Goal: Task Accomplishment & Management: Use online tool/utility

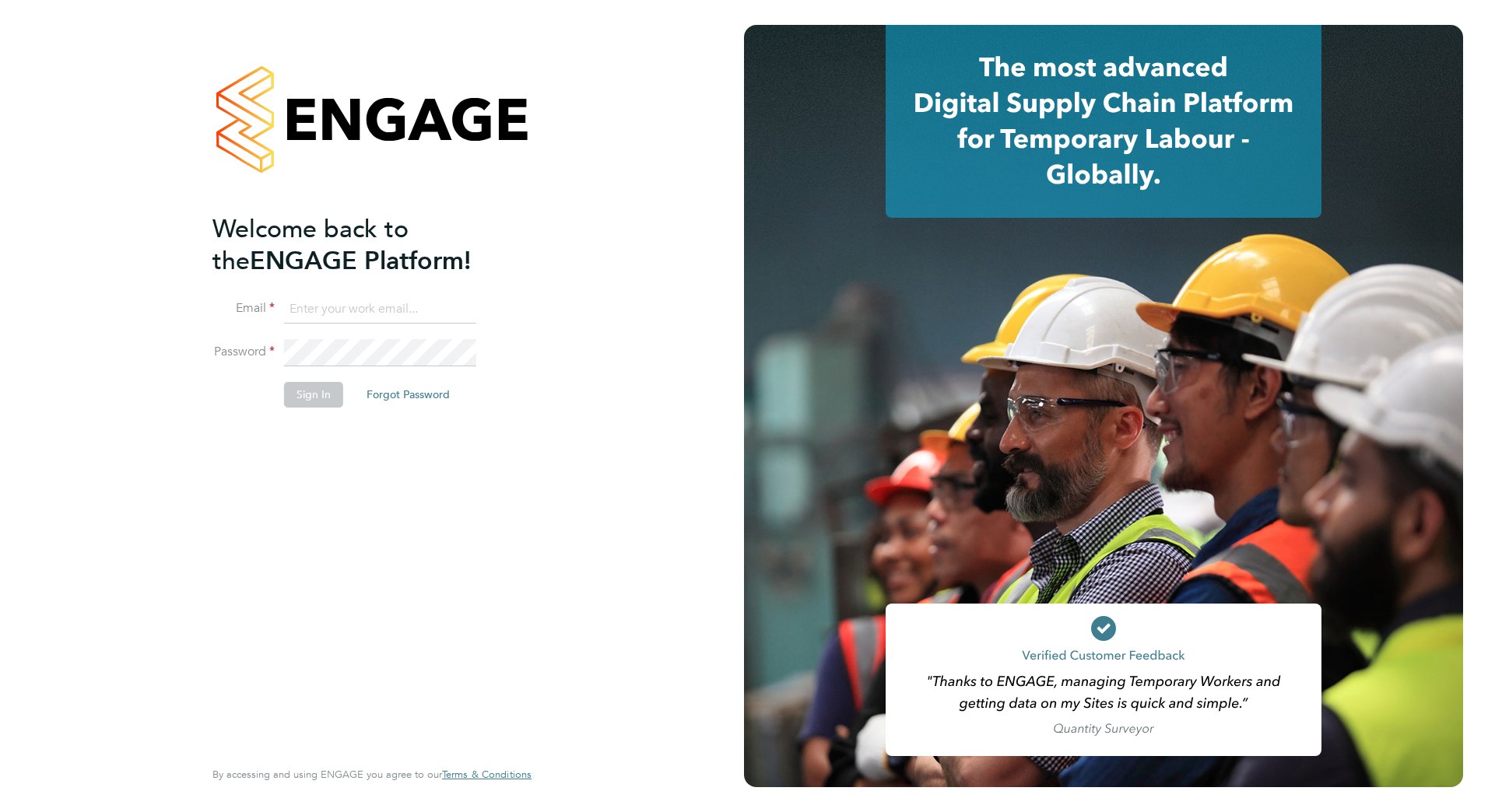
type input "matthew.lee@bms.com"
click at [301, 386] on button "Sign In" at bounding box center [313, 394] width 59 height 25
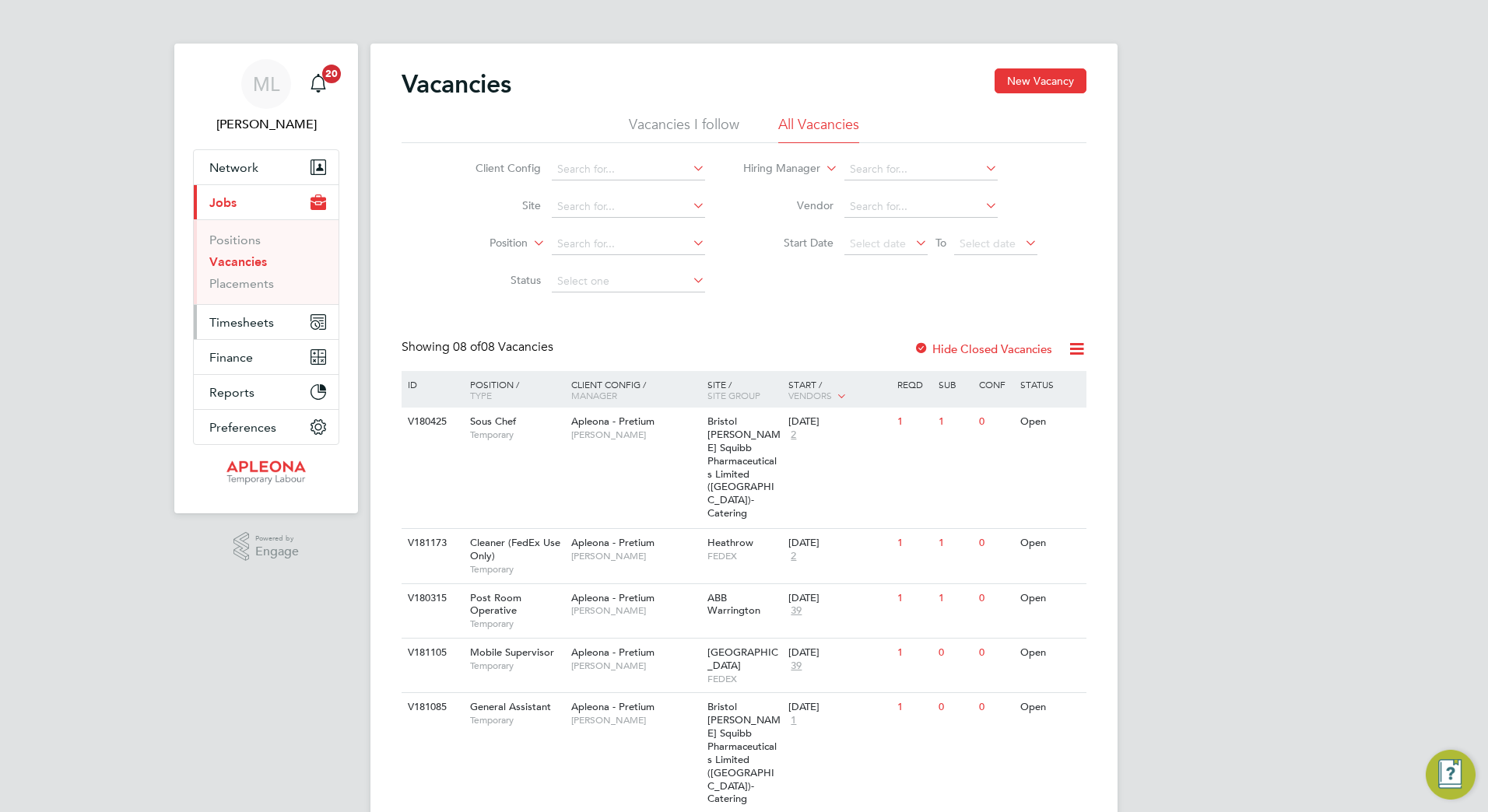
click at [258, 316] on span "Timesheets" at bounding box center [241, 322] width 65 height 15
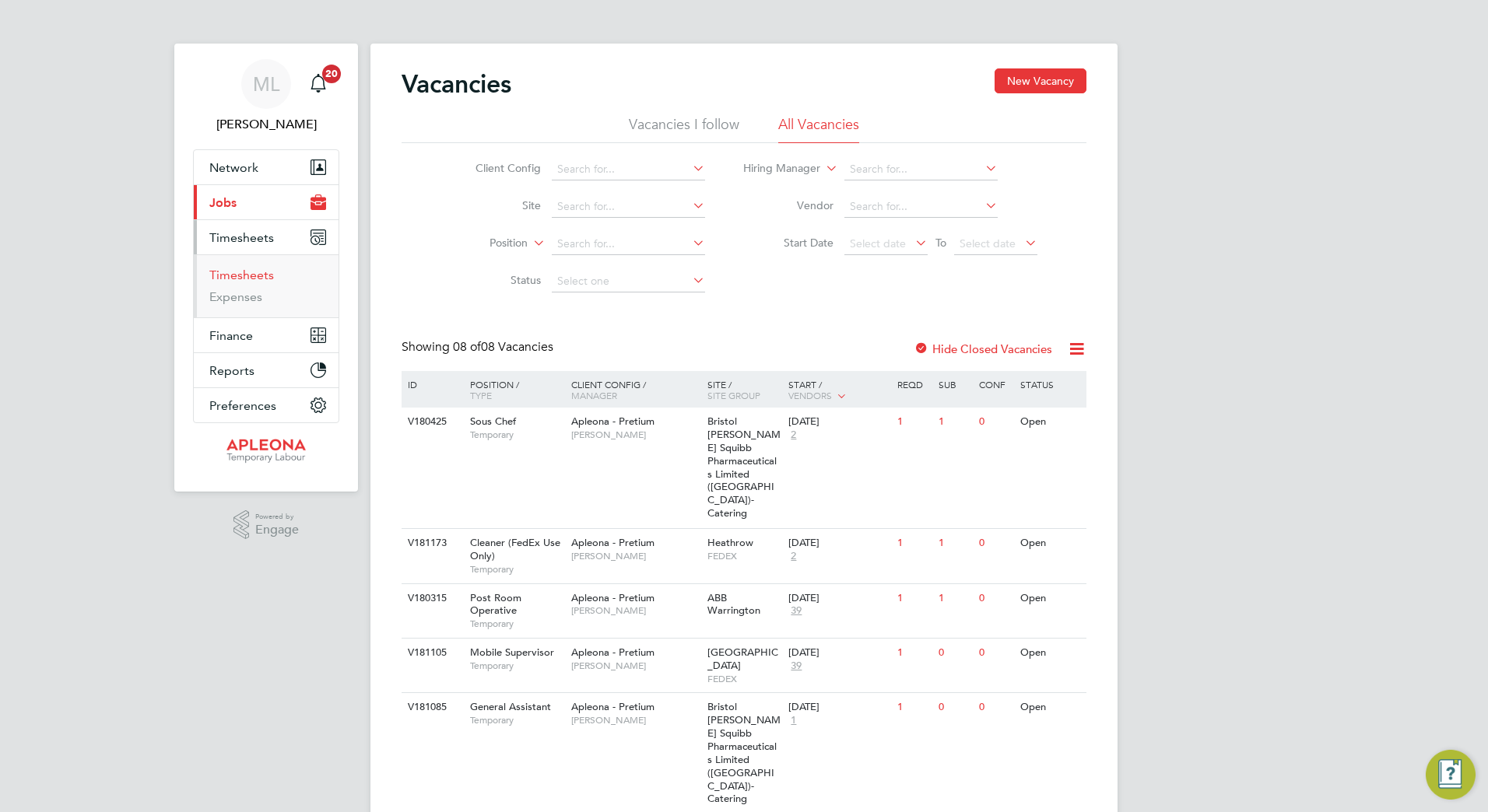
click at [251, 270] on link "Timesheets" at bounding box center [241, 275] width 65 height 15
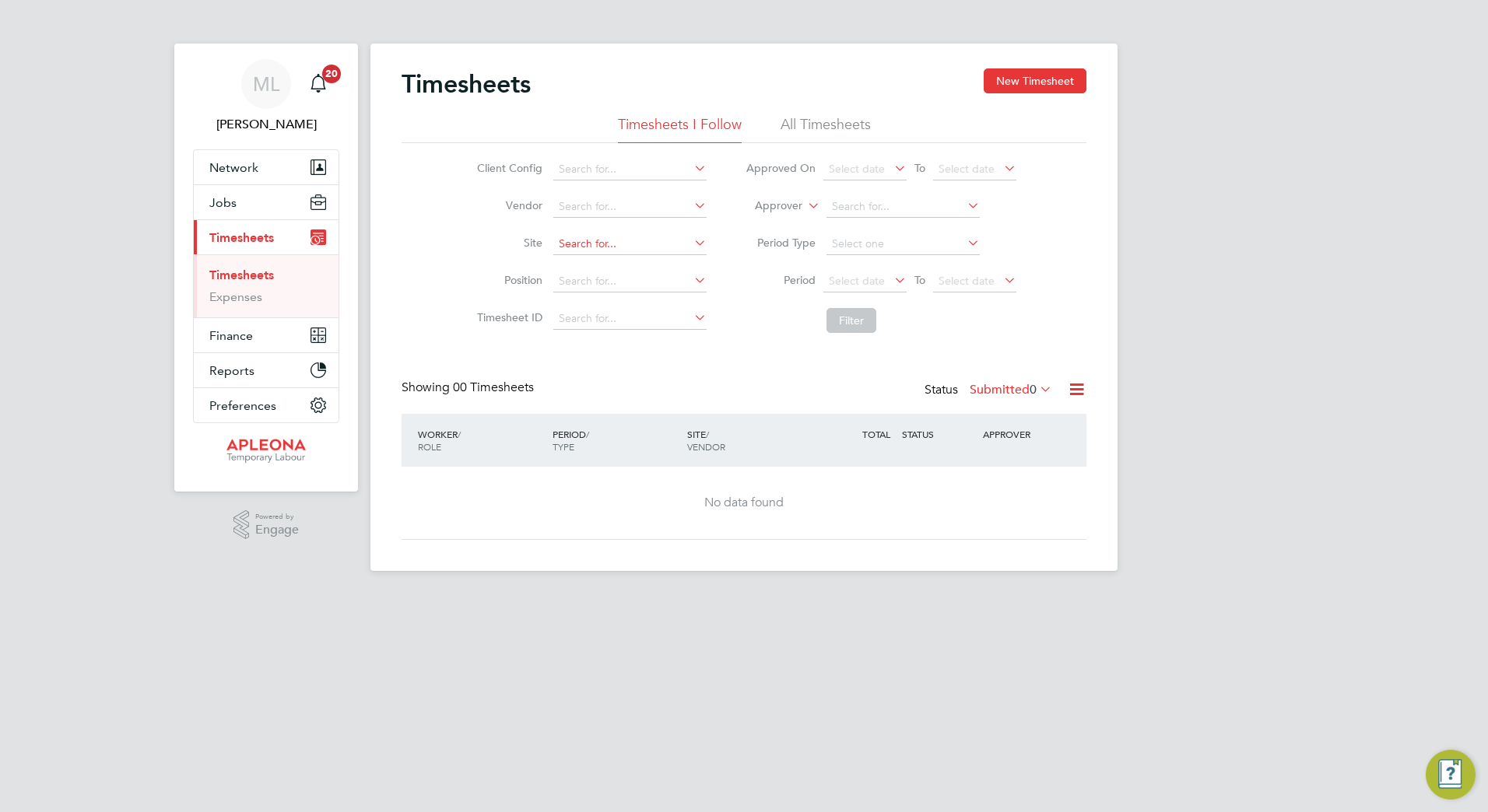
click at [602, 234] on input at bounding box center [630, 245] width 153 height 22
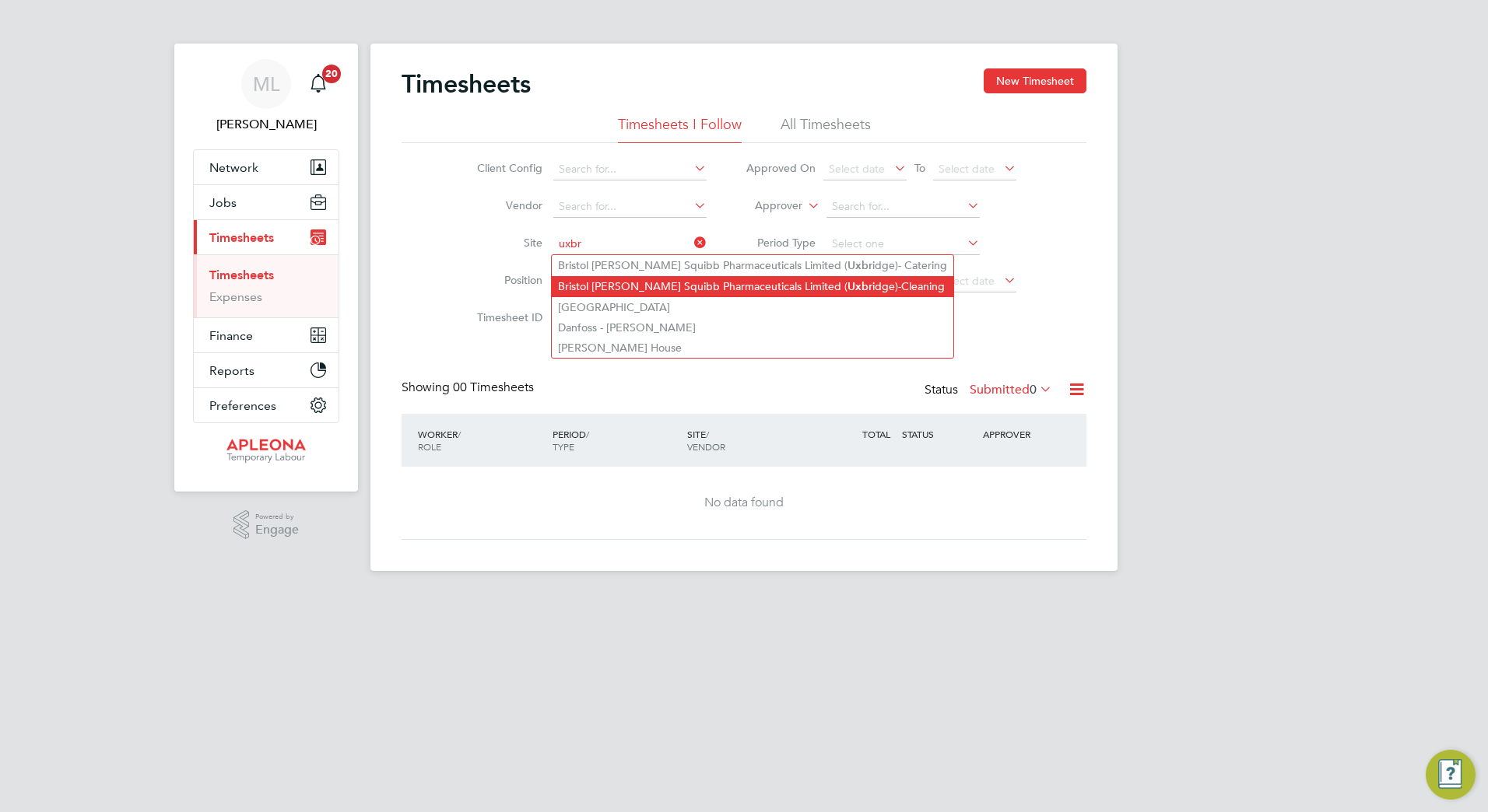
click at [756, 286] on li "Bristol Myers Squibb Pharmaceuticals Limited ( Uxbr idge)-Cleaning" at bounding box center [753, 286] width 401 height 21
type input "Bristol Myers Squibb Pharmaceuticals Limited (Uxbridge)-Cleaning"
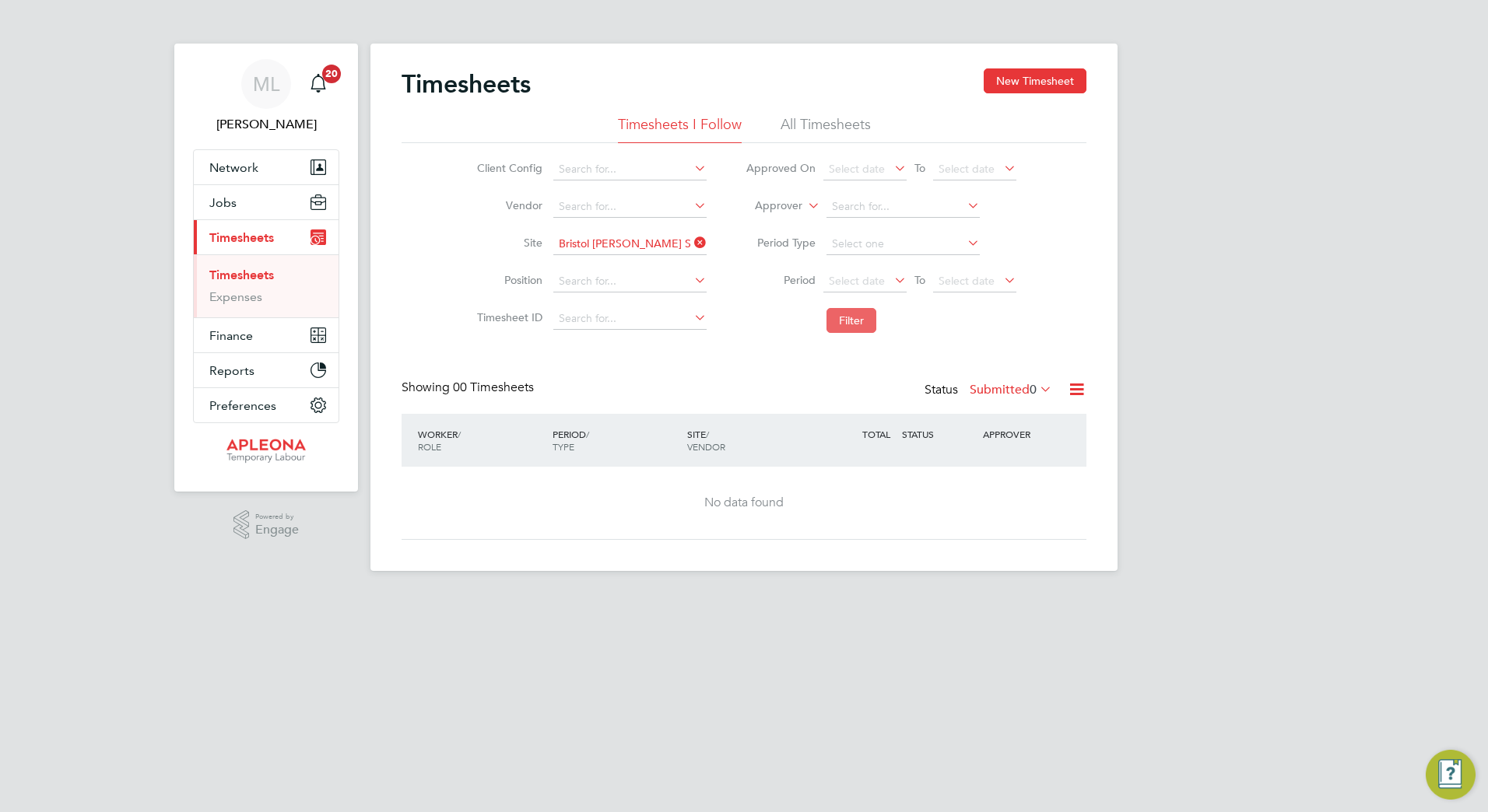
click at [834, 331] on button "Filter" at bounding box center [851, 320] width 50 height 25
click at [1018, 390] on label "Submitted 0" at bounding box center [1011, 390] width 82 height 16
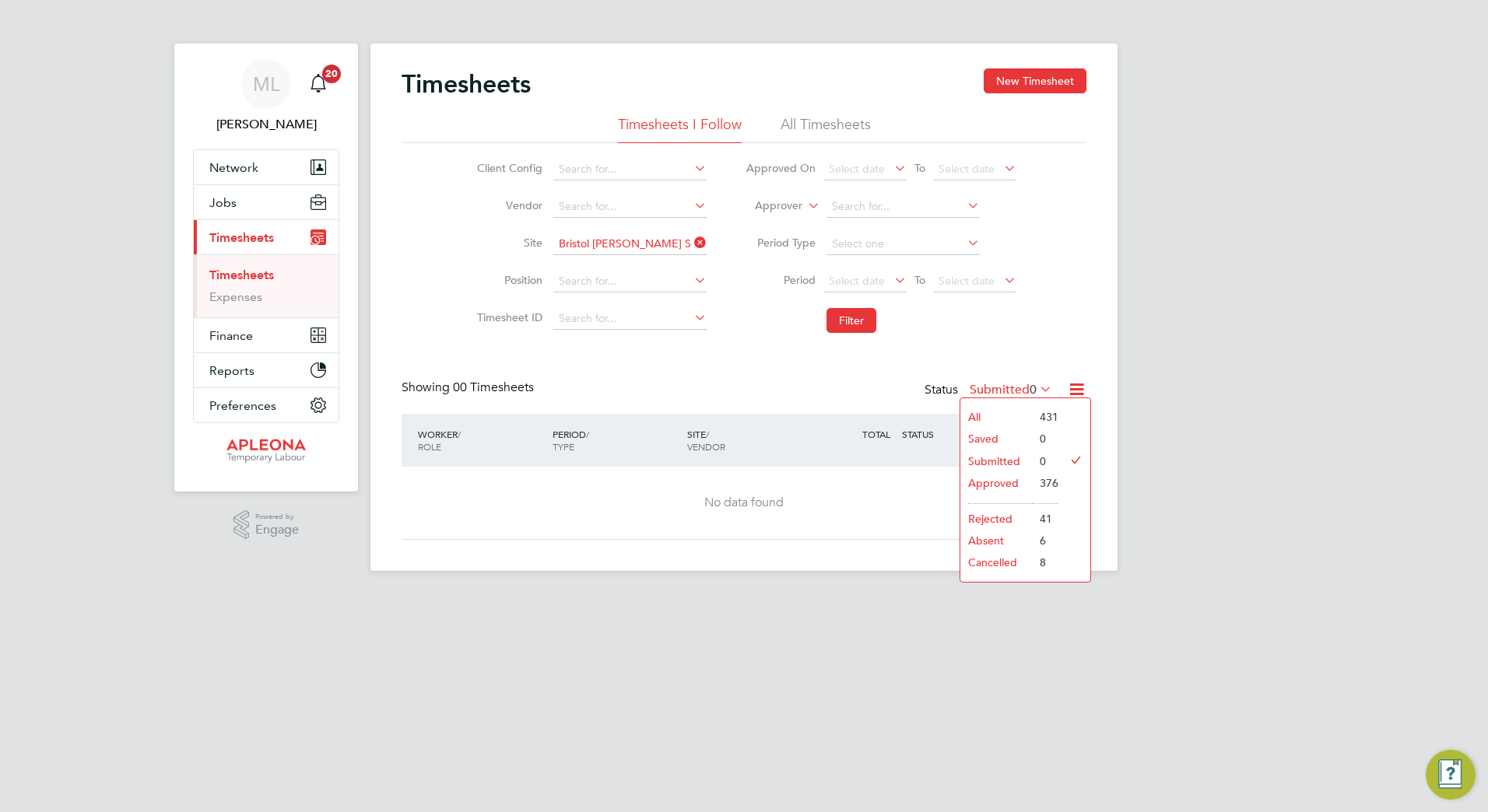
click at [1019, 476] on li "Approved" at bounding box center [995, 484] width 71 height 22
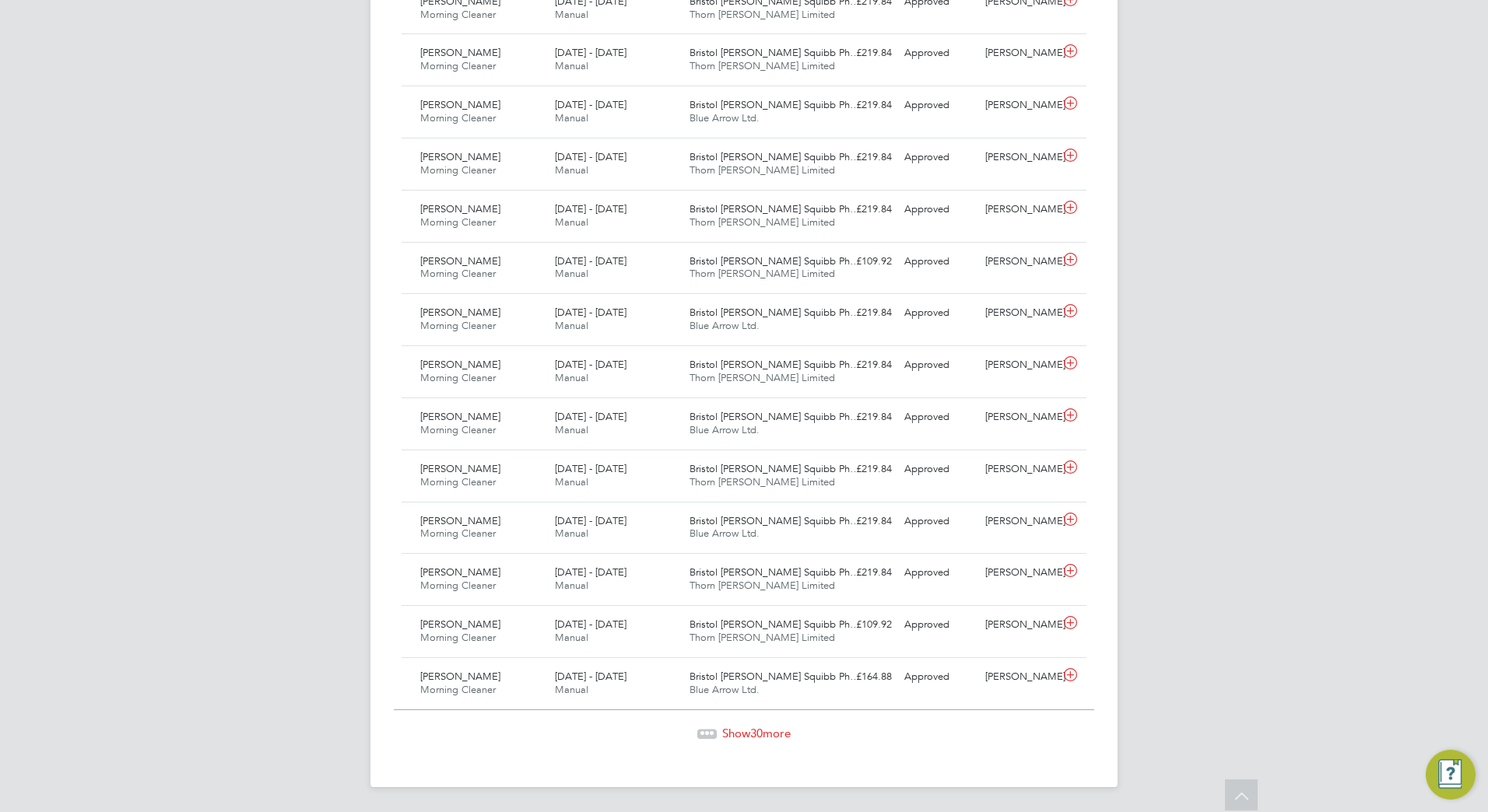
click at [754, 732] on span "30" at bounding box center [756, 734] width 13 height 15
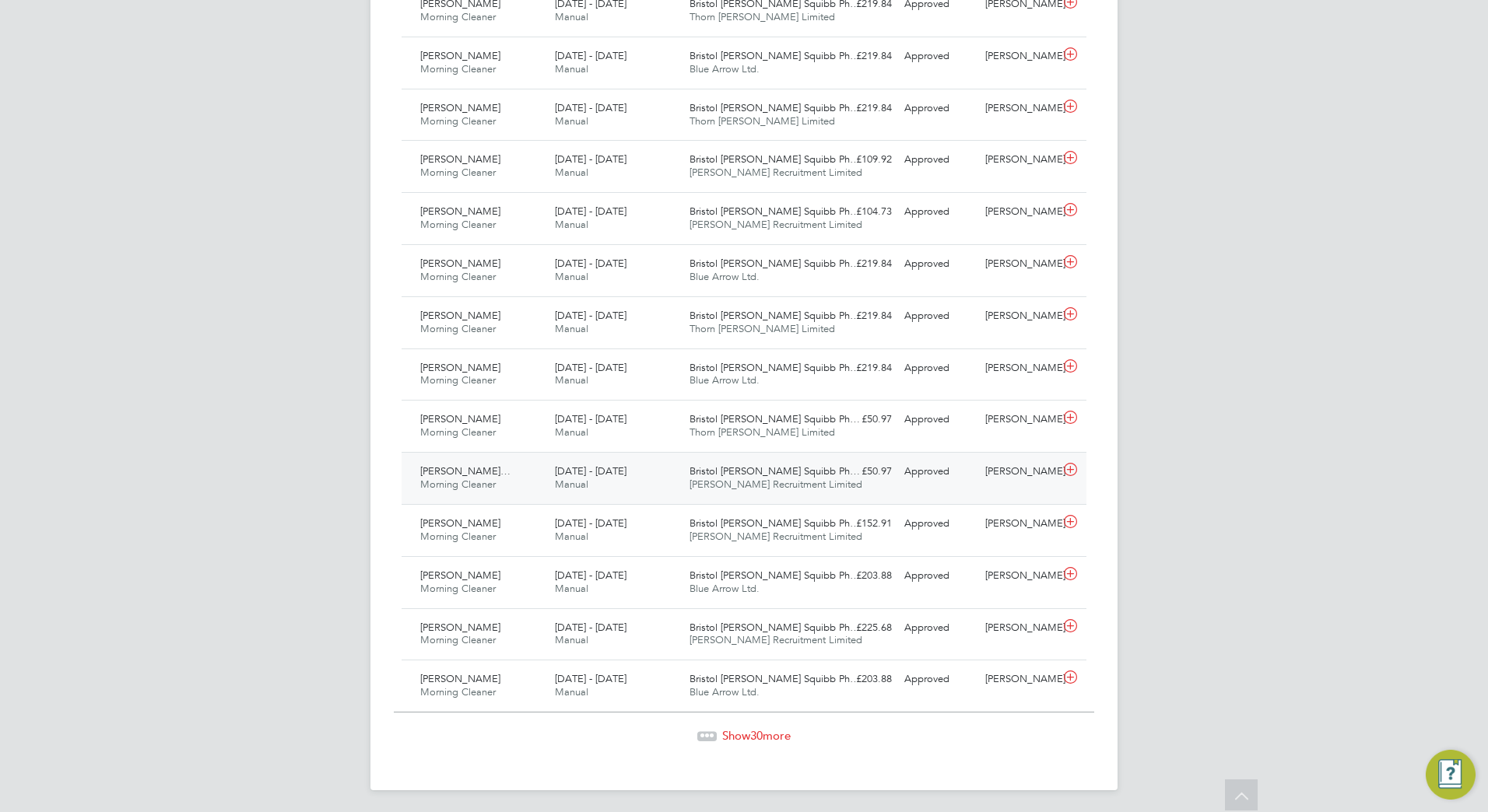
click at [495, 476] on span "Harsimranjit Singh Maso…" at bounding box center [465, 471] width 90 height 13
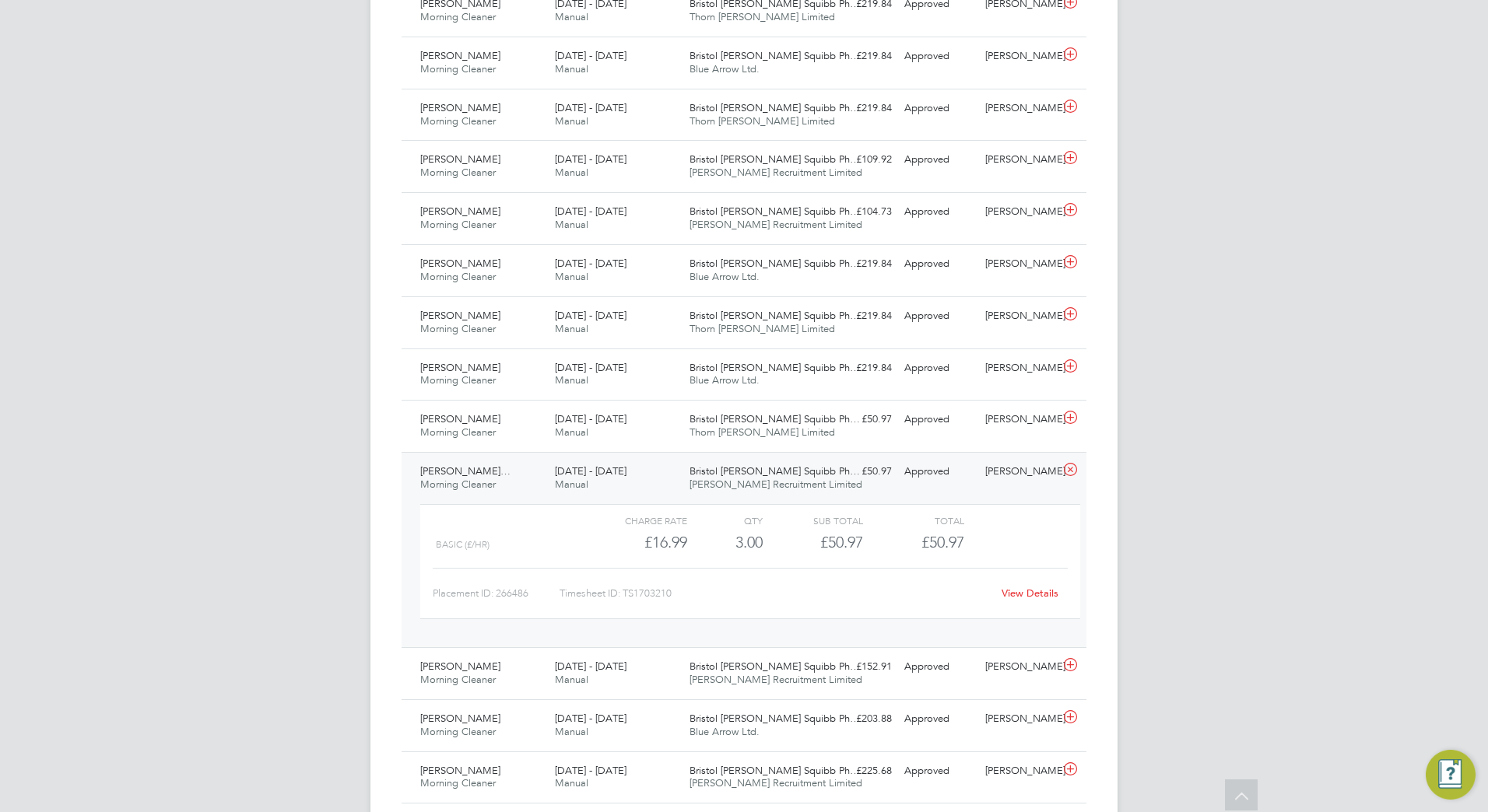
click at [421, 469] on span "Harsimranjit Singh Maso…" at bounding box center [465, 471] width 90 height 13
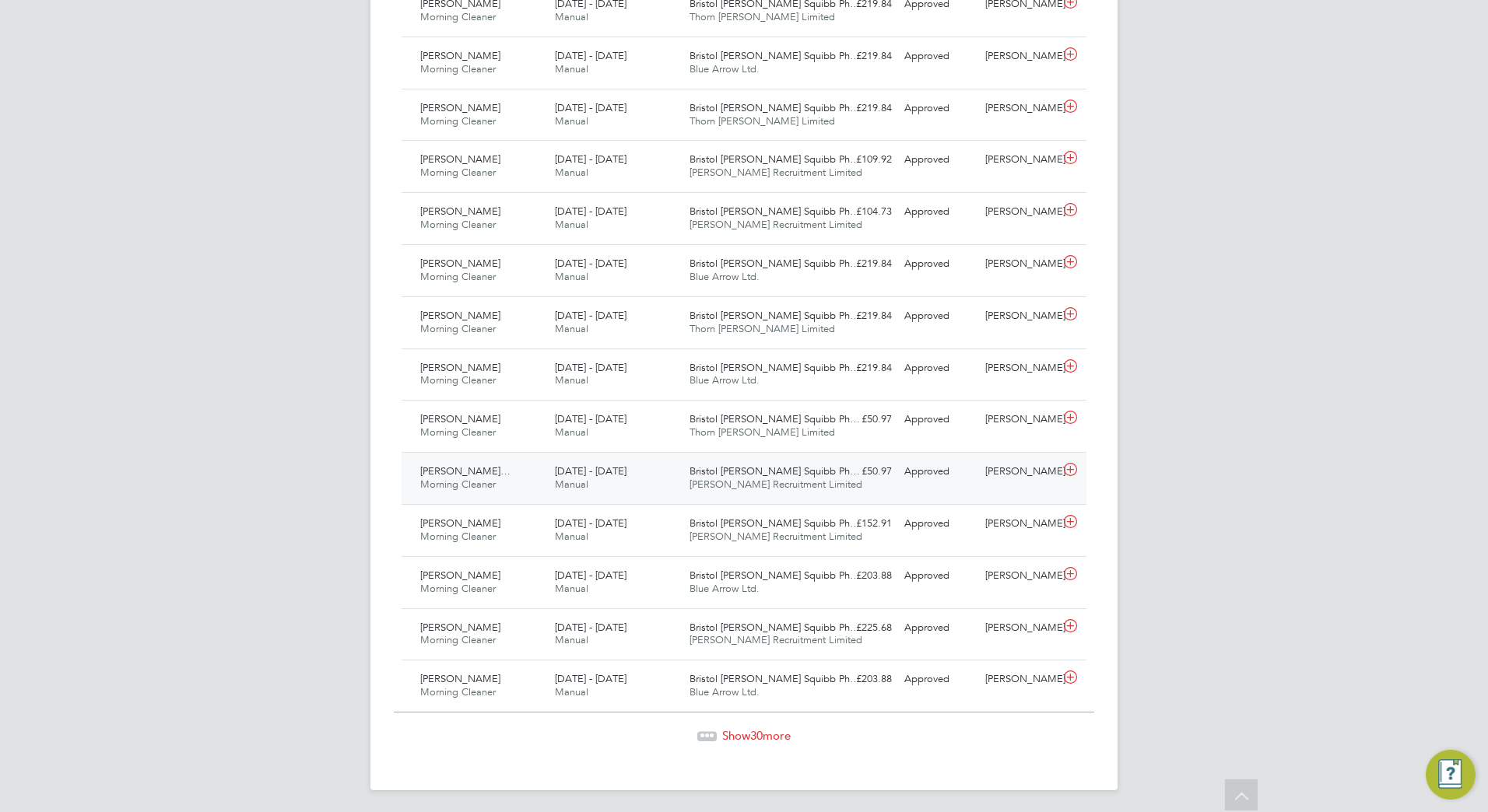
click at [421, 469] on span "Harsimranjit Singh Maso…" at bounding box center [465, 471] width 90 height 13
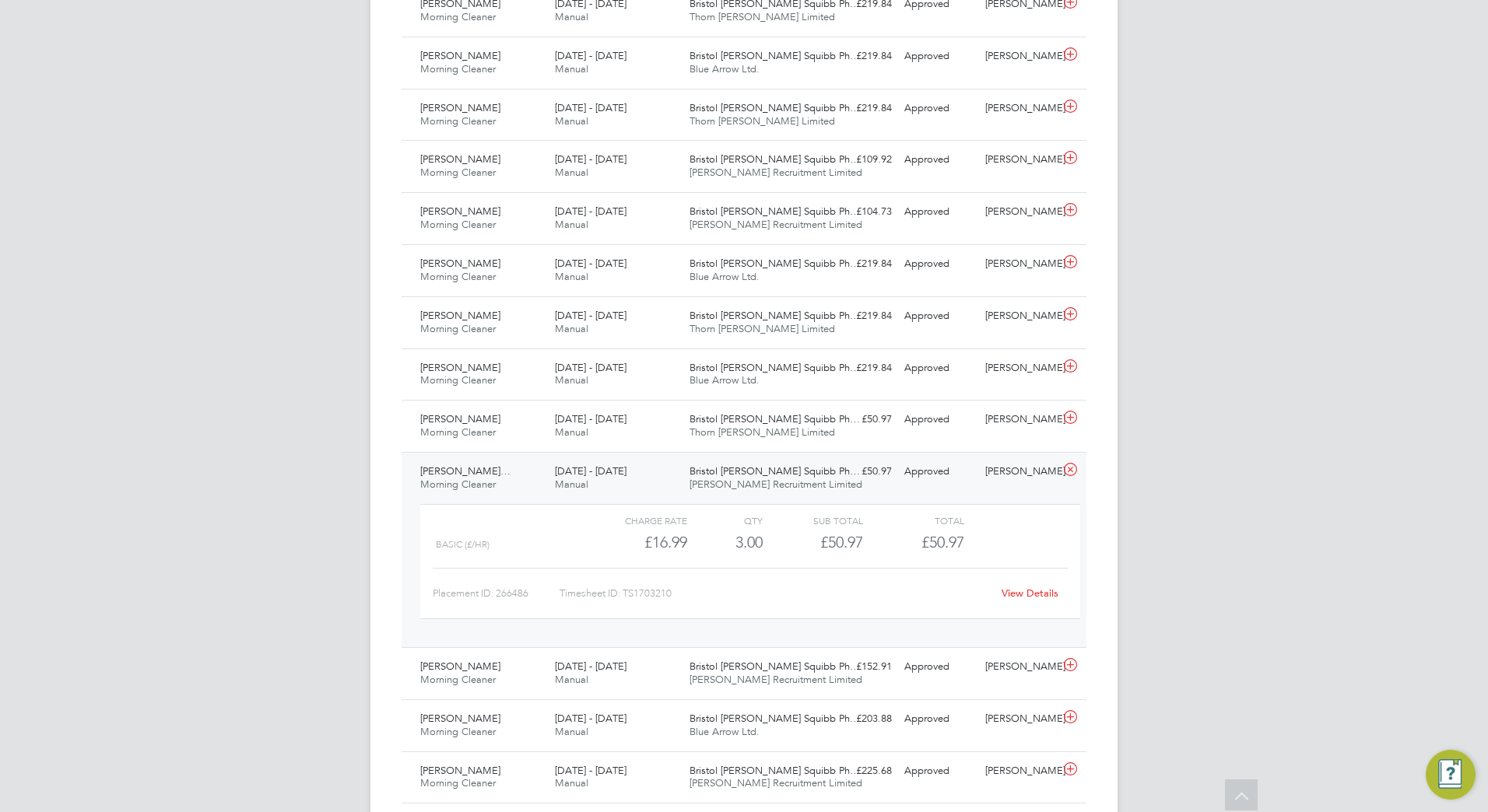
click at [1045, 597] on link "View Details" at bounding box center [1030, 593] width 57 height 13
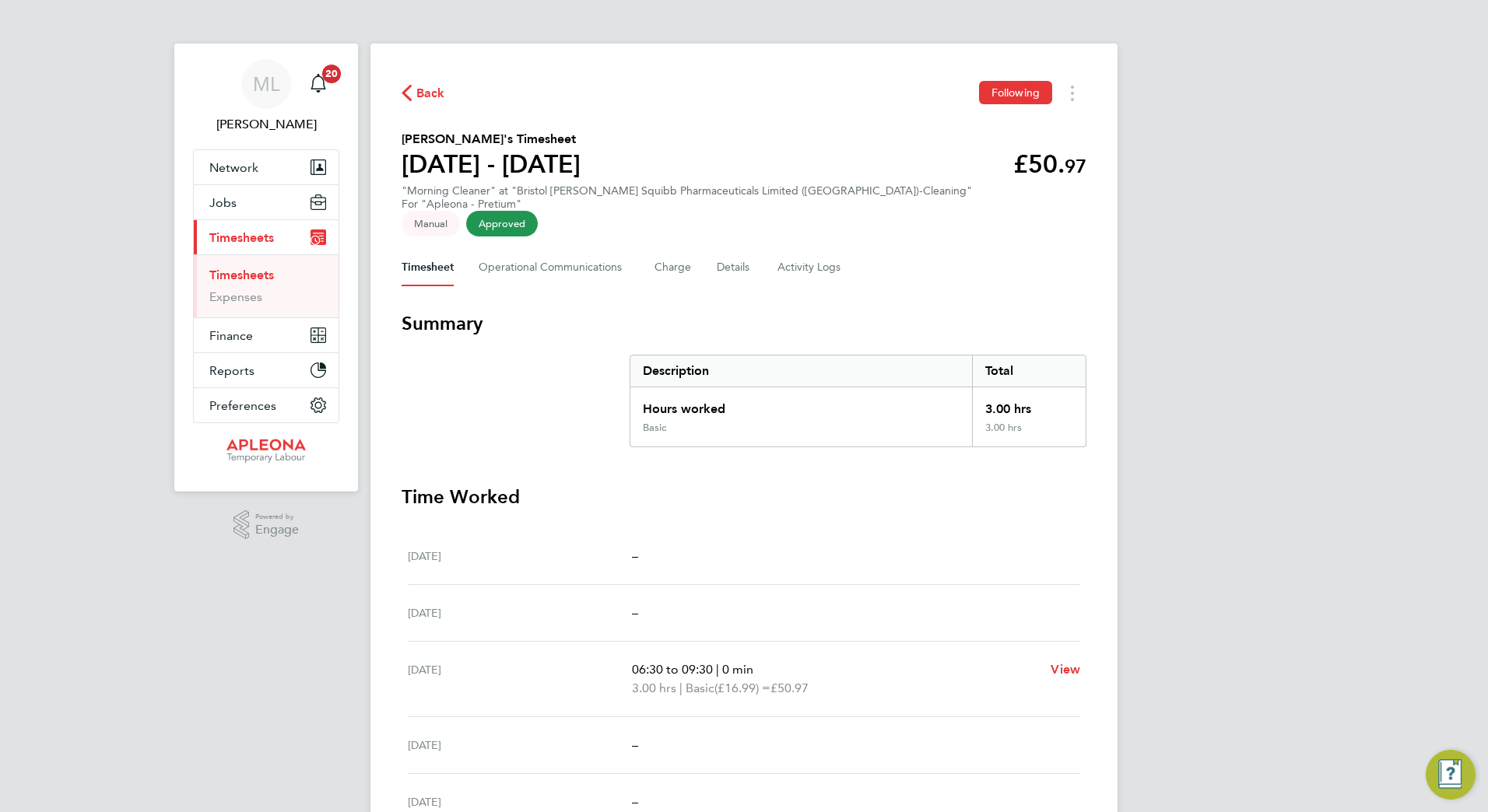
drag, startPoint x: 402, startPoint y: 135, endPoint x: 564, endPoint y: 135, distance: 162.0
click at [564, 135] on h2 "[PERSON_NAME]'s Timesheet" at bounding box center [491, 139] width 179 height 18
copy h2 "[PERSON_NAME]"
click at [409, 99] on icon "button" at bounding box center [406, 93] width 10 height 16
